Goal: Information Seeking & Learning: Check status

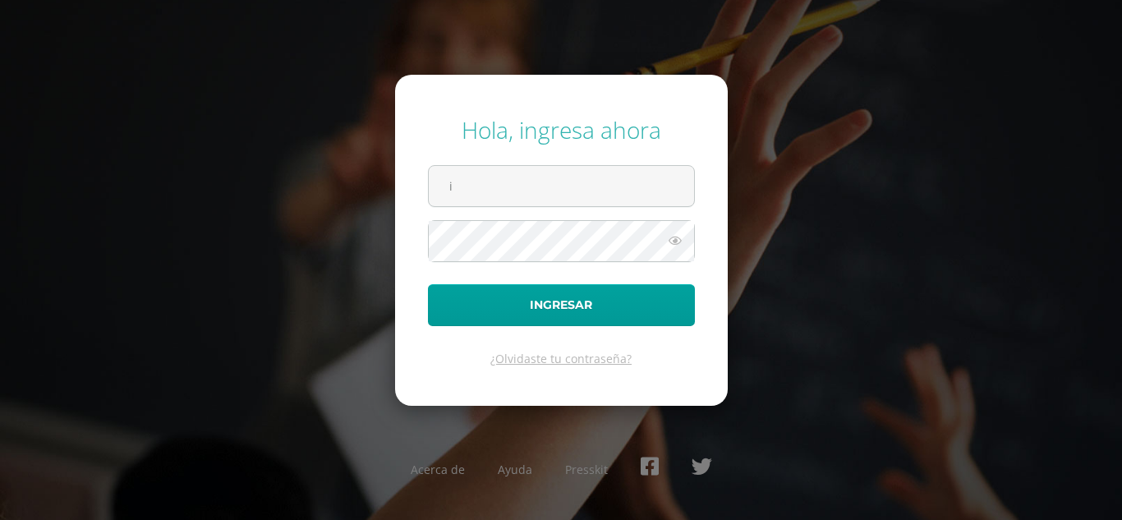
type input "irmasamines2023@maiagt.org"
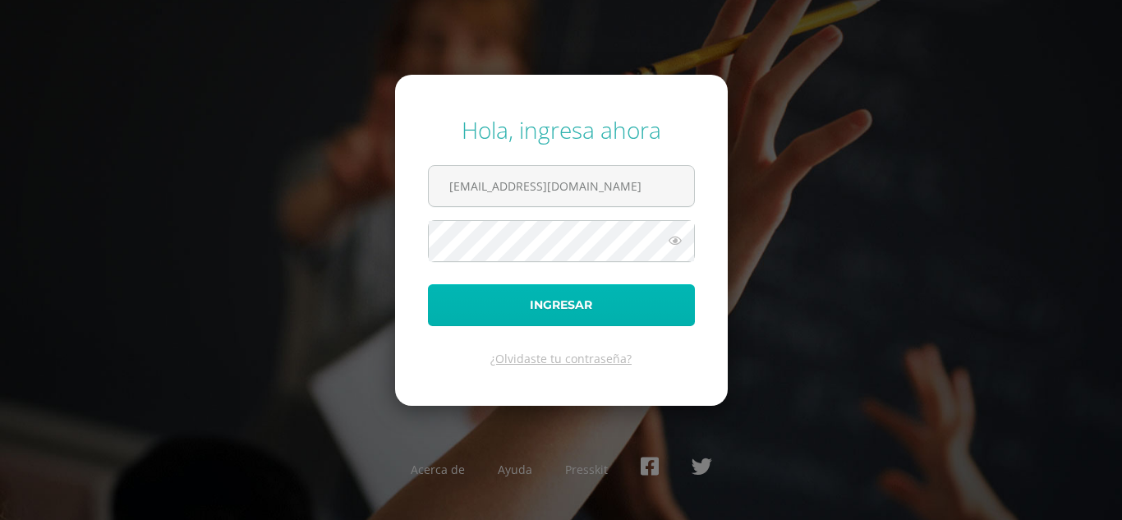
click at [457, 314] on button "Ingresar" at bounding box center [561, 305] width 267 height 42
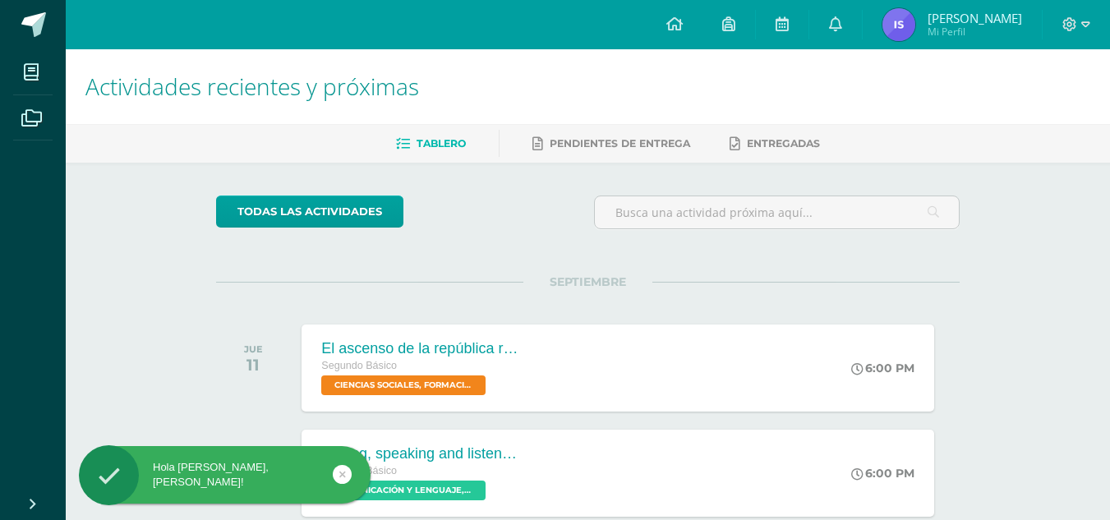
click at [912, 20] on img at bounding box center [898, 24] width 33 height 33
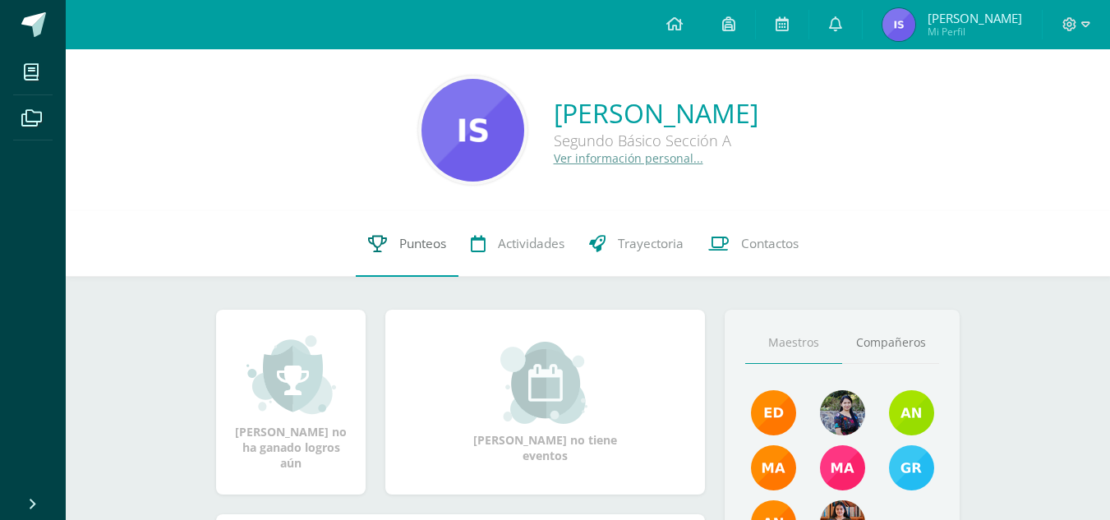
click at [417, 265] on link "Punteos" at bounding box center [407, 244] width 103 height 66
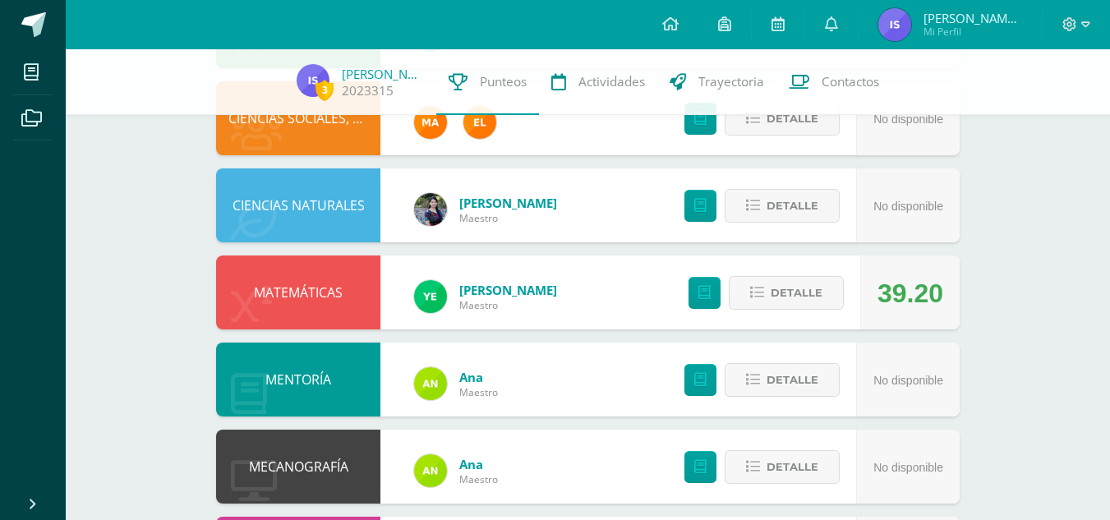
scroll to position [788, 0]
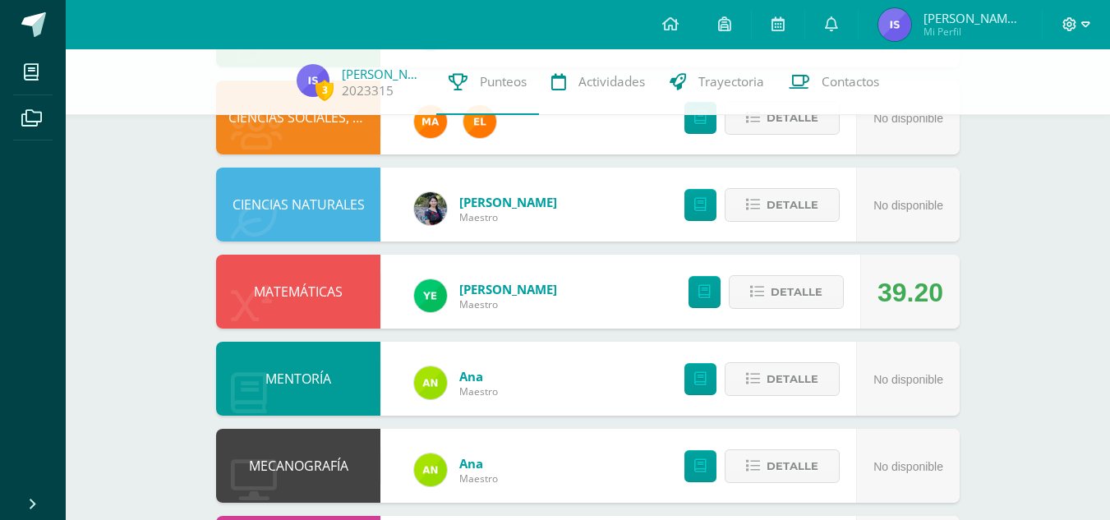
click at [1068, 21] on icon at bounding box center [1069, 24] width 15 height 15
click at [1001, 108] on span "Cerrar sesión" at bounding box center [1033, 111] width 74 height 16
